Goal: Task Accomplishment & Management: Complete application form

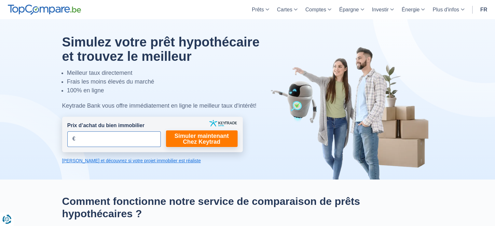
click at [113, 139] on input "Prix d’achat du bien immobilier" at bounding box center [113, 139] width 93 height 16
type input "200.000"
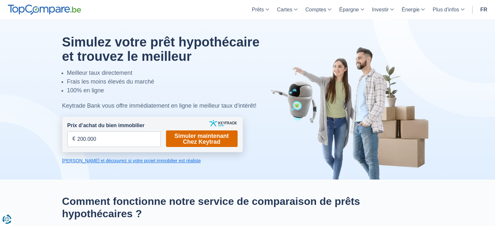
click at [183, 136] on link "Simuler maintenant Chez Keytrad" at bounding box center [202, 138] width 72 height 17
click at [191, 141] on link "Simuler maintenant Chez Keytrad" at bounding box center [202, 138] width 72 height 17
click at [187, 132] on link "Simuler maintenant Chez Keytrad" at bounding box center [202, 138] width 72 height 17
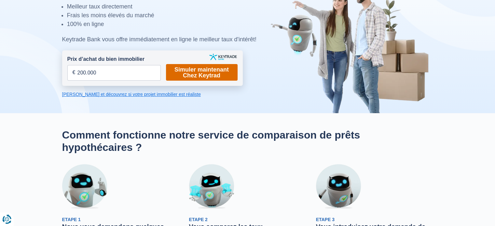
scroll to position [54, 0]
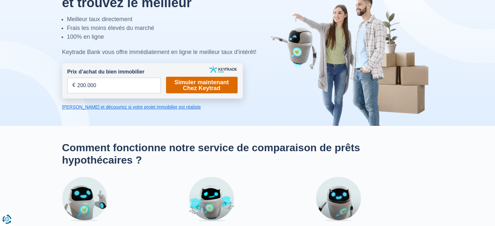
click at [225, 86] on link "Simuler maintenant Chez Keytrad" at bounding box center [202, 85] width 72 height 17
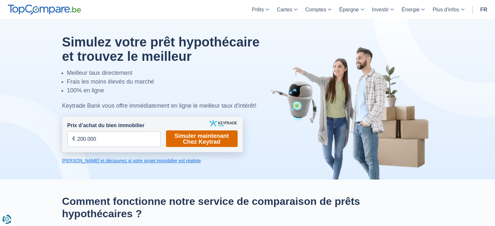
click at [195, 137] on link "Simuler maintenant Chez Keytrad" at bounding box center [202, 138] width 72 height 17
click at [115, 157] on link "[PERSON_NAME] et découvrez si votre projet immobilier est réaliste" at bounding box center [152, 160] width 180 height 7
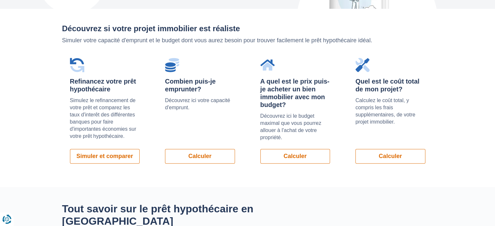
scroll to position [461, 0]
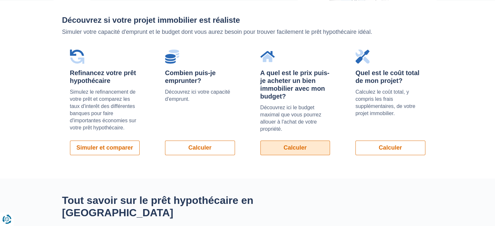
click at [272, 145] on link "Calculer" at bounding box center [295, 147] width 70 height 15
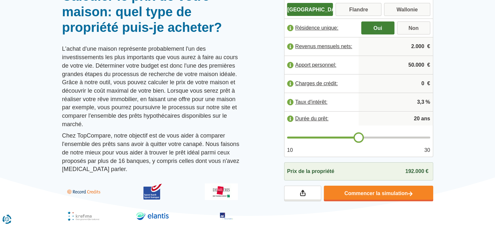
scroll to position [76, 0]
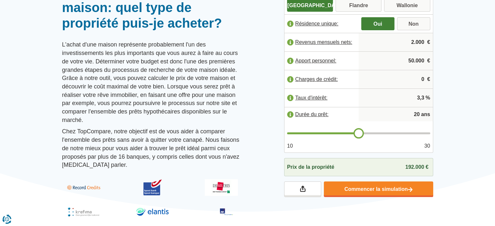
click at [419, 45] on input "2.000" at bounding box center [395, 42] width 69 height 18
type input "2.200"
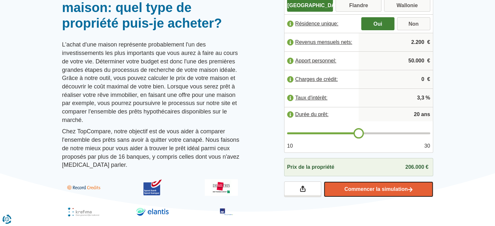
click at [368, 184] on link "Commencer la simulation" at bounding box center [378, 189] width 109 height 16
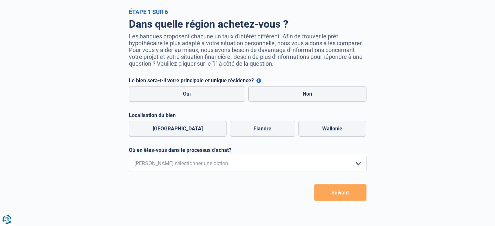
scroll to position [34, 0]
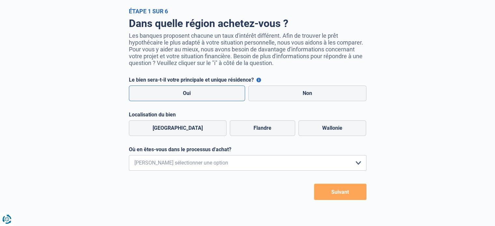
click at [203, 96] on label "Oui" at bounding box center [187, 94] width 116 height 16
click at [203, 96] on input "Oui" at bounding box center [187, 94] width 116 height 16
radio input "true"
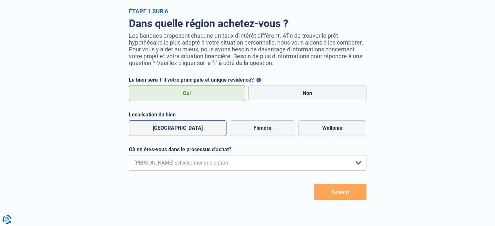
click at [177, 130] on label "Bruxelles" at bounding box center [178, 128] width 98 height 16
click at [177, 130] on input "Bruxelles" at bounding box center [178, 128] width 98 height 16
radio input "true"
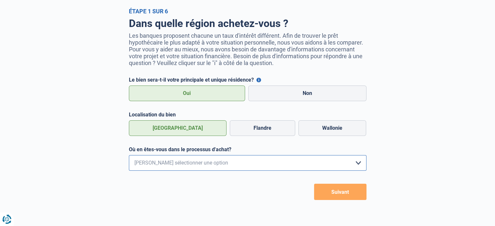
click at [191, 162] on select "Je me renseigne juste car je n'ai pas de projet d'achat concret actuellement Je…" at bounding box center [247, 163] width 237 height 16
select select "1a"
click at [129, 156] on select "Je me renseigne juste car je n'ai pas de projet d'achat concret actuellement Je…" at bounding box center [247, 163] width 237 height 16
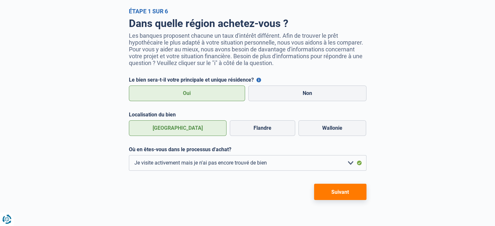
click at [323, 193] on button "Suivant" at bounding box center [340, 192] width 52 height 16
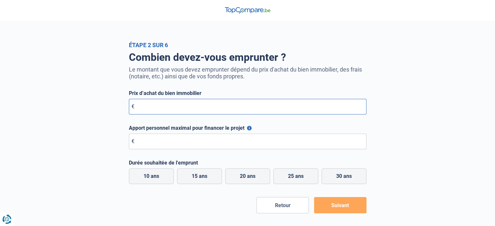
click at [269, 114] on input "Prix d’achat du bien immobilier" at bounding box center [247, 107] width 237 height 16
type input "200.000"
click at [255, 140] on input "Apport personnel maximal pour financer le projet" at bounding box center [247, 142] width 237 height 16
type input "50.000"
click at [254, 178] on label "20 ans" at bounding box center [247, 176] width 45 height 16
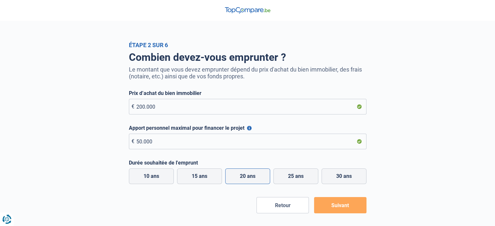
click at [254, 178] on input "20 ans" at bounding box center [247, 176] width 45 height 16
radio input "true"
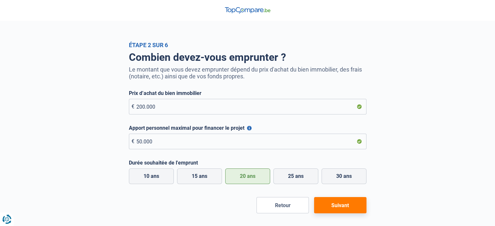
click at [342, 206] on button "Suivant" at bounding box center [340, 205] width 52 height 16
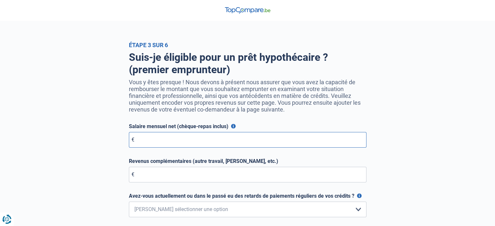
click at [313, 148] on input "Salaire mensuel net (chèque-repas inclus)" at bounding box center [247, 140] width 237 height 16
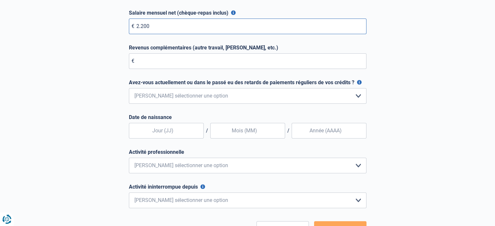
scroll to position [114, 0]
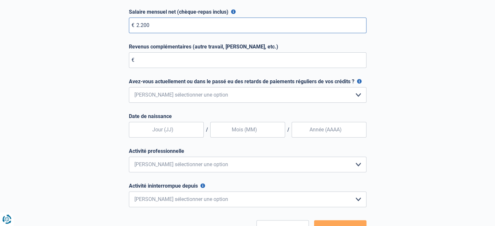
type input "2.200"
click at [351, 95] on select "Non, jamais Oui mais j'ai tout remboursé il y a moins d'un an Oui mais cela fai…" at bounding box center [247, 95] width 237 height 16
select select "0"
click at [129, 88] on select "Non, jamais Oui mais j'ai tout remboursé il y a moins d'un an Oui mais cela fai…" at bounding box center [247, 95] width 237 height 16
click at [186, 135] on input "text" at bounding box center [166, 130] width 75 height 16
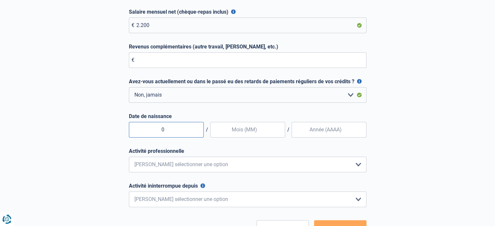
type input "08"
type input "11"
type input "1996"
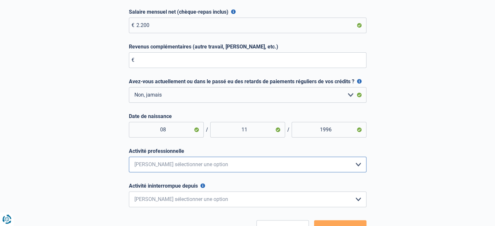
click at [259, 163] on select "Employé privé Ouvrier Fonctionnaire Indépendant Dirigeant d'entreprise Pensionn…" at bounding box center [247, 165] width 237 height 16
select select "privateEmployee"
click at [129, 158] on select "Employé privé Ouvrier Fonctionnaire Indépendant Dirigeant d'entreprise Pensionn…" at bounding box center [247, 165] width 237 height 16
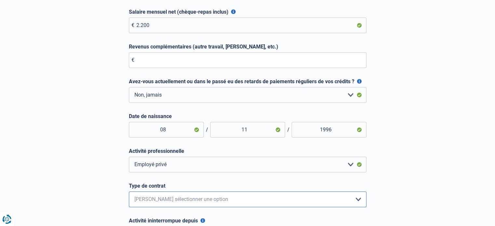
click at [254, 201] on select "Intérimaire Contrat à Durée Indéterminée Contrat à Durée Déterminée Veuillez sé…" at bounding box center [247, 200] width 237 height 16
select select "permanent"
click at [129, 193] on select "Intérimaire Contrat à Durée Indéterminée Contrat à Durée Déterminée Veuillez sé…" at bounding box center [247, 200] width 237 height 16
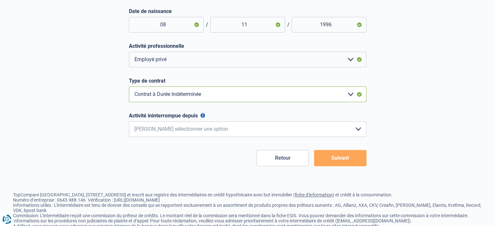
scroll to position [220, 0]
click at [309, 131] on select "< 6 mois 6 - 12 mois 12 - 24 mois 24 - 36 mois > 36 mois Veuillez sélectionner …" at bounding box center [247, 129] width 237 height 16
select select "more36"
click at [129, 122] on select "< 6 mois 6 - 12 mois 12 - 24 mois 24 - 36 mois > 36 mois Veuillez sélectionner …" at bounding box center [247, 129] width 237 height 16
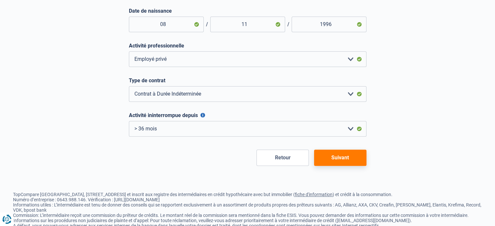
click at [337, 160] on button "Suivant" at bounding box center [340, 158] width 52 height 16
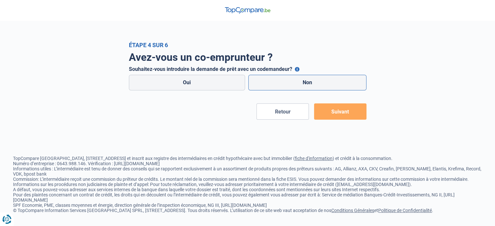
click at [268, 87] on label "Non" at bounding box center [307, 83] width 118 height 16
click at [268, 87] on input "Non" at bounding box center [307, 83] width 118 height 16
radio input "true"
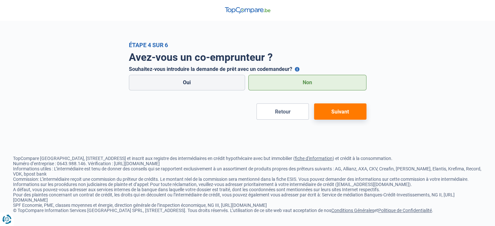
click at [326, 108] on button "Suivant" at bounding box center [340, 111] width 52 height 16
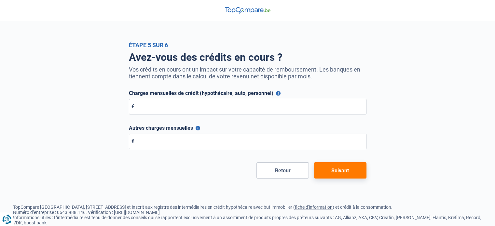
click at [336, 169] on button "Suivant" at bounding box center [340, 170] width 52 height 16
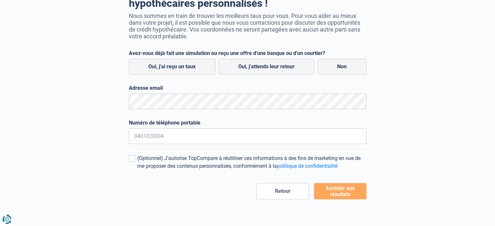
scroll to position [70, 0]
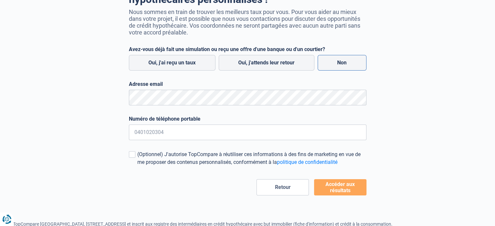
click at [341, 62] on label "Non" at bounding box center [341, 63] width 49 height 16
click at [341, 62] on input "Non" at bounding box center [341, 63] width 49 height 16
radio input "true"
click at [336, 186] on button "Accéder aux résultats" at bounding box center [340, 187] width 52 height 16
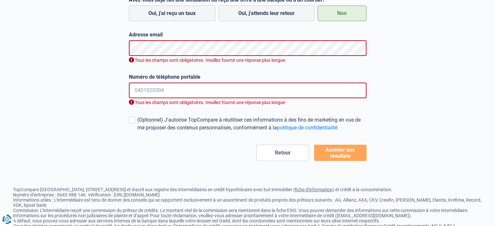
scroll to position [130, 0]
